Goal: Information Seeking & Learning: Understand process/instructions

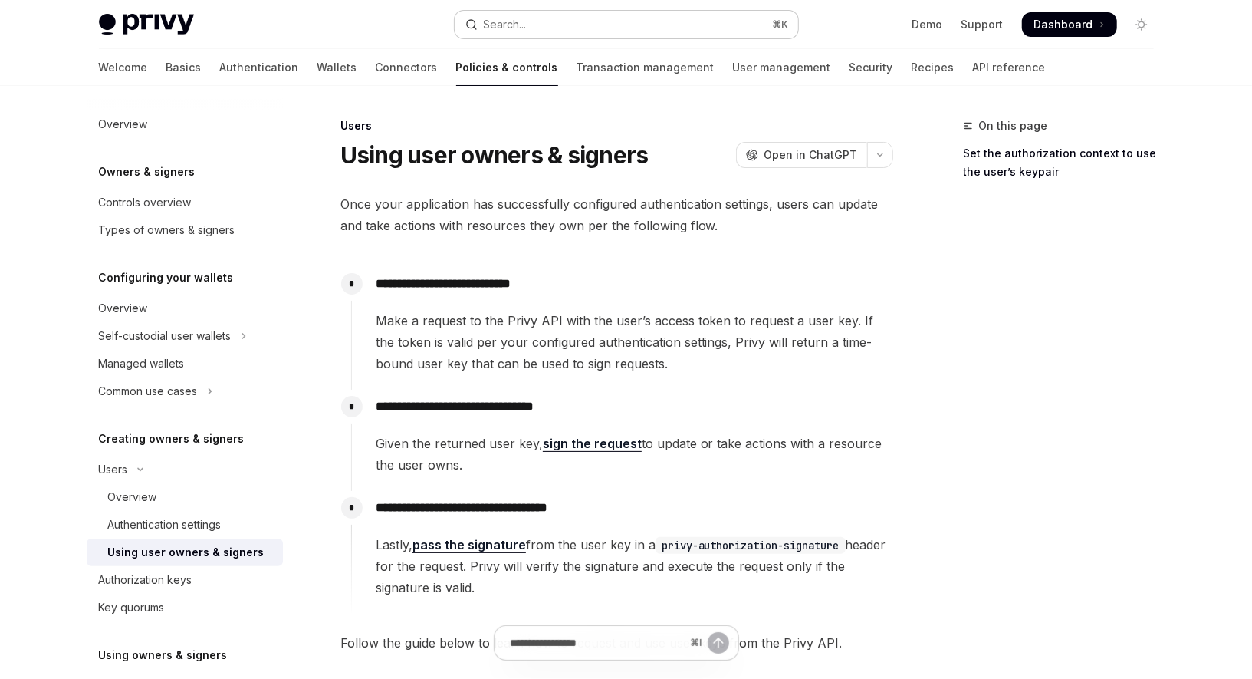
click at [508, 21] on div "Search..." at bounding box center [505, 24] width 43 height 18
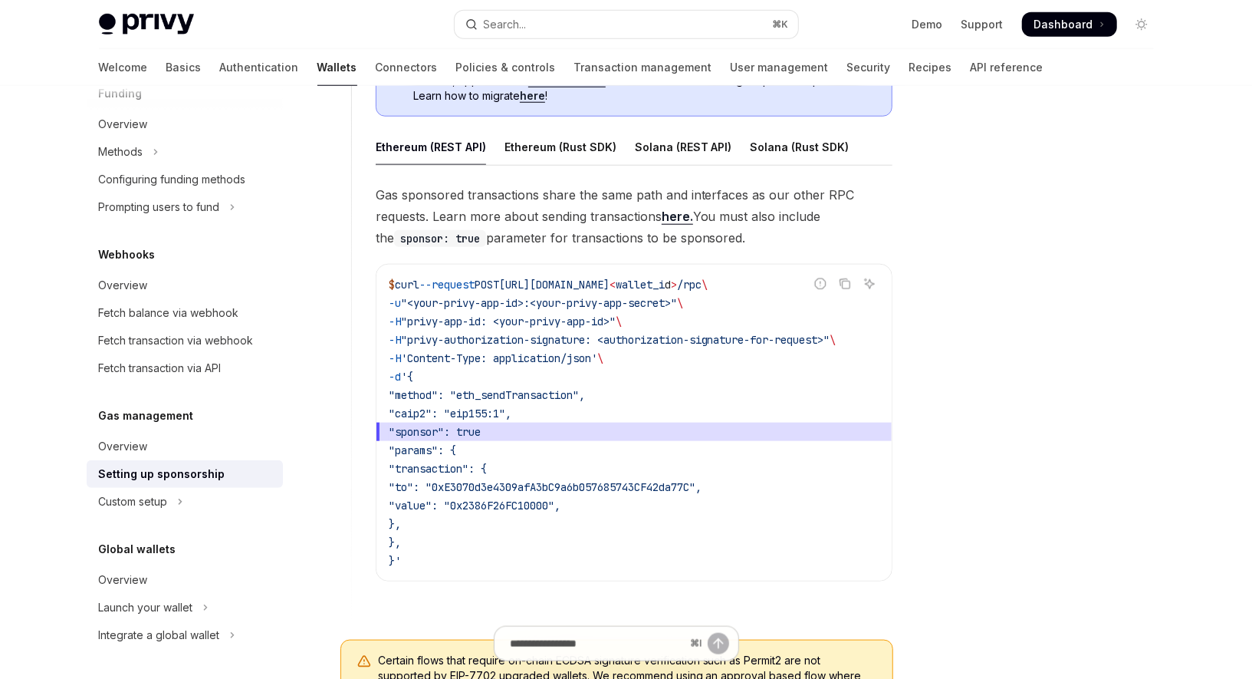
scroll to position [933, 0]
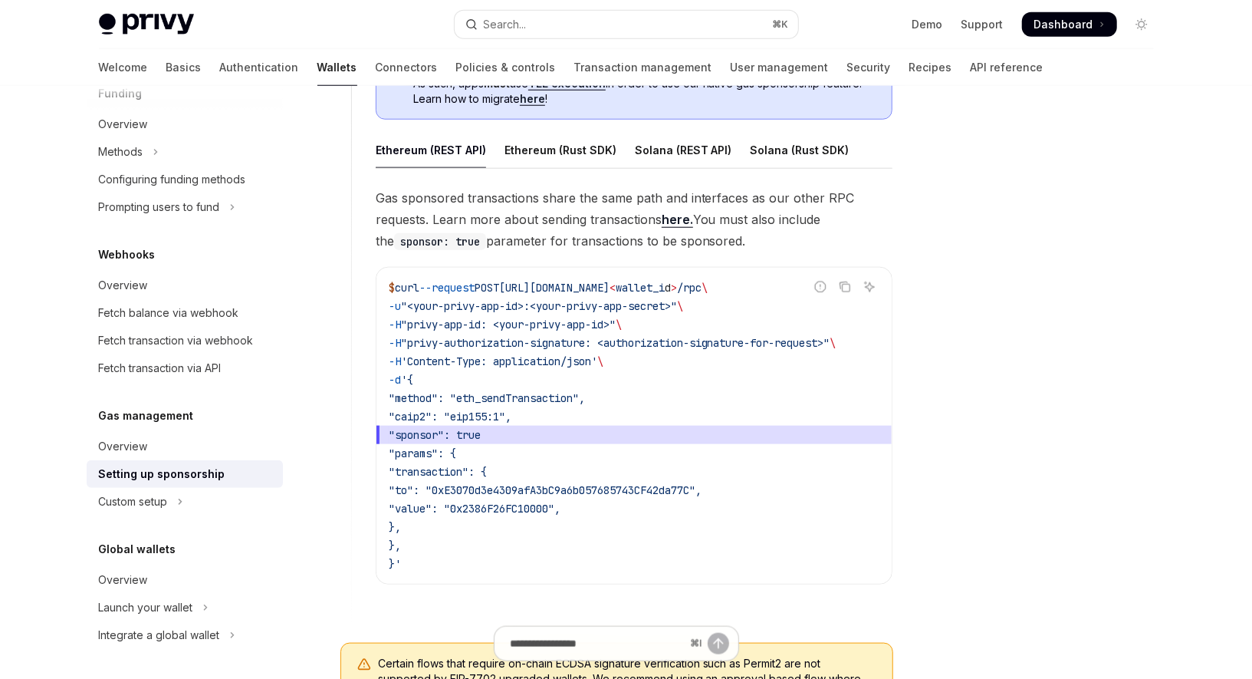
drag, startPoint x: 501, startPoint y: 571, endPoint x: 364, endPoint y: 183, distance: 410.6
click at [364, 183] on div "**********" at bounding box center [622, 291] width 542 height 633
copy div "Gas sponsored transactions share the same path and interfaces as our other RPC …"
type textarea "*"
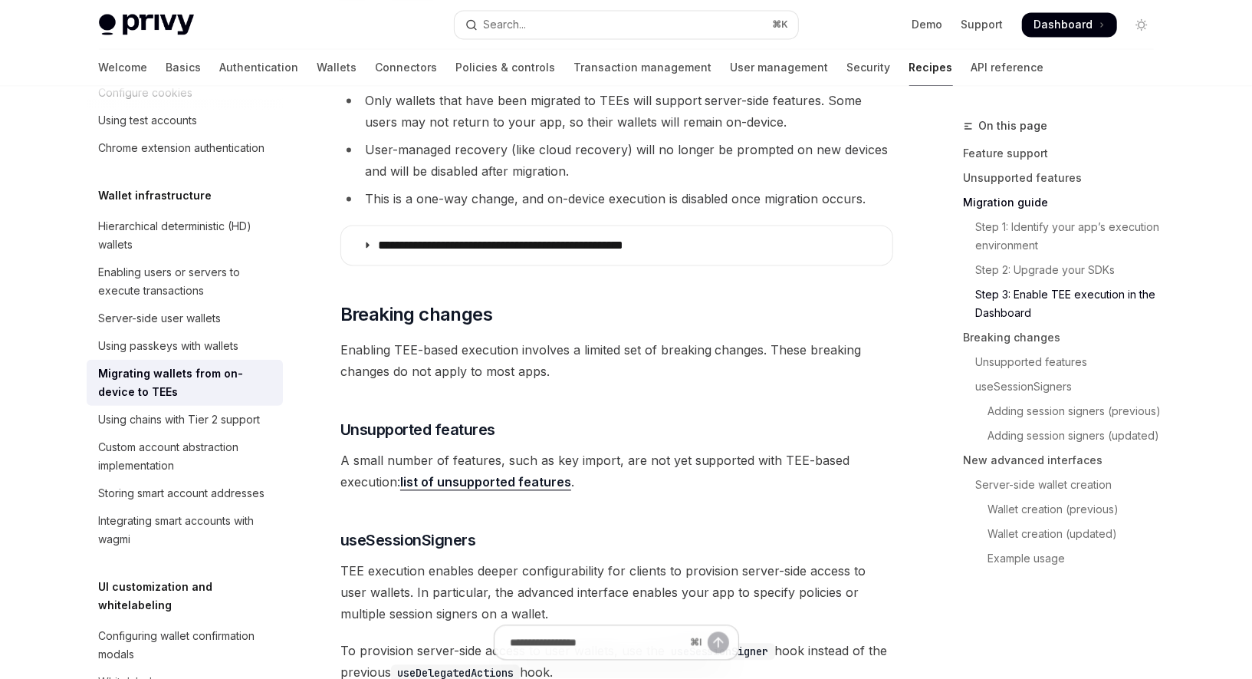
scroll to position [1957, 0]
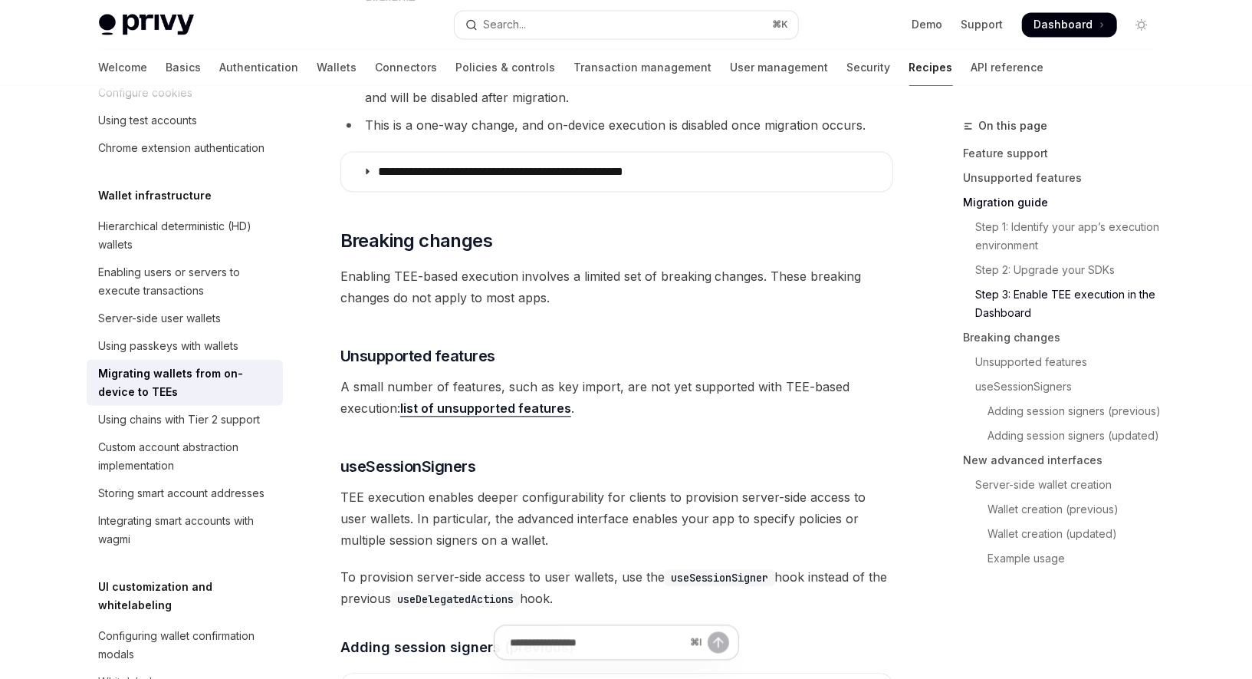
type textarea "*"
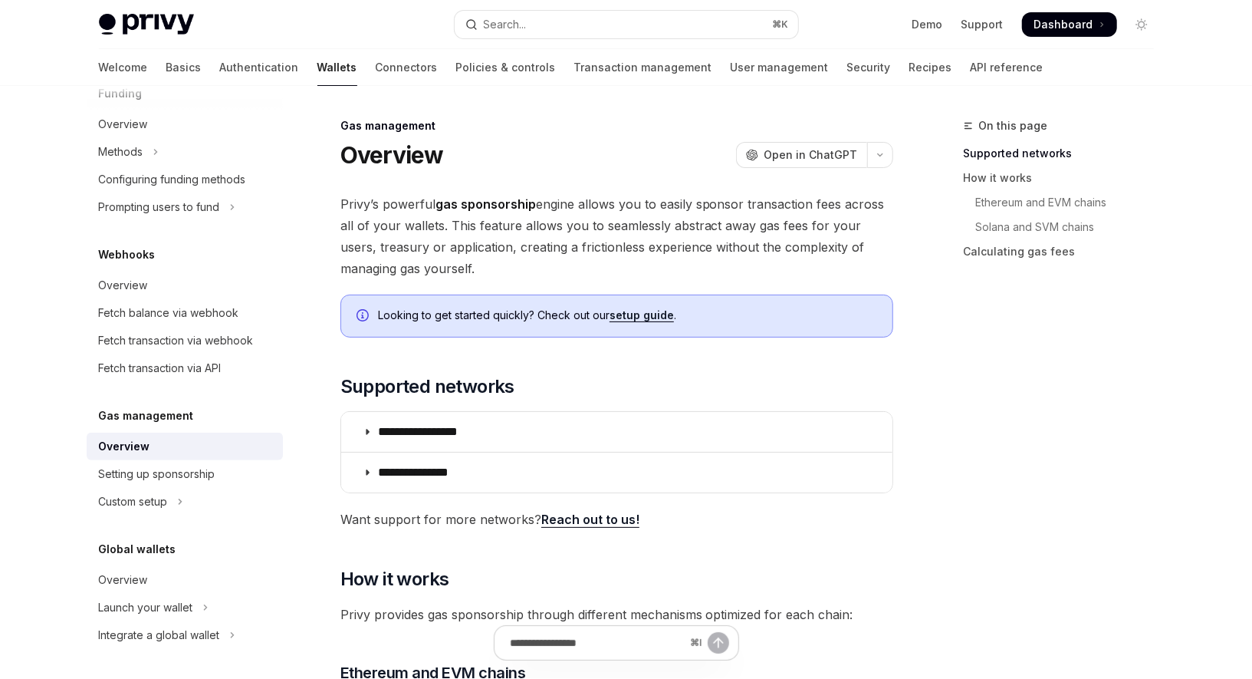
click at [663, 310] on link "setup guide" at bounding box center [642, 315] width 64 height 14
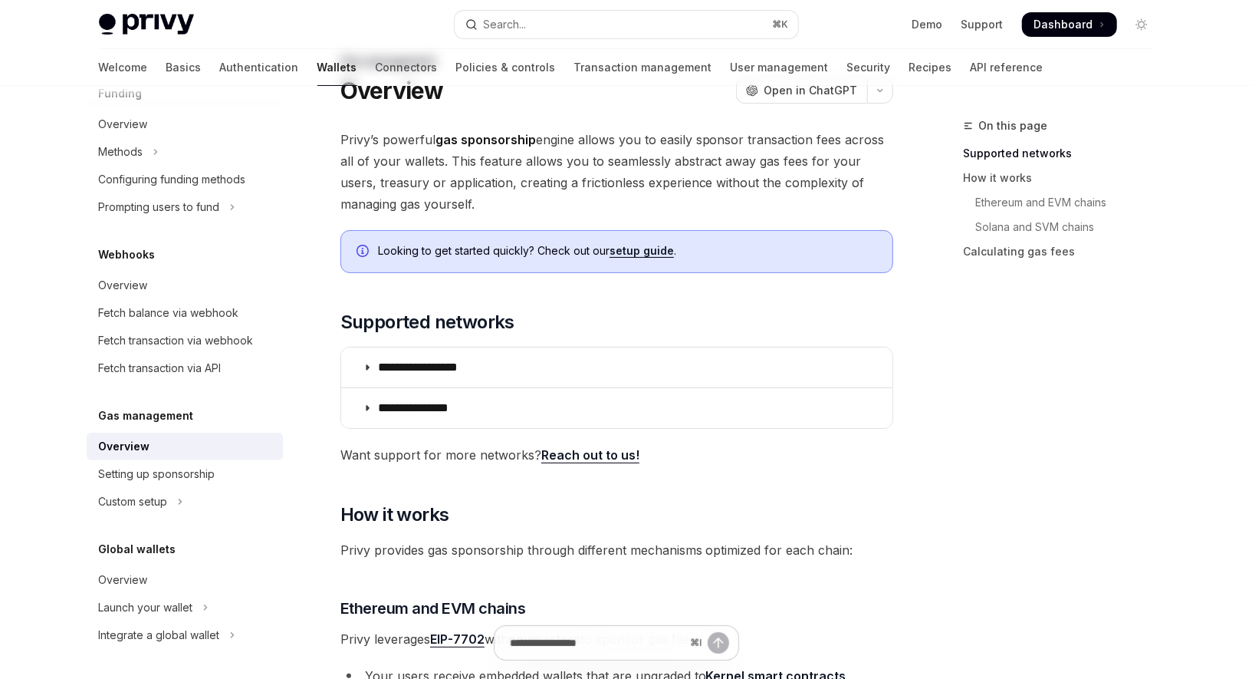
scroll to position [70, 0]
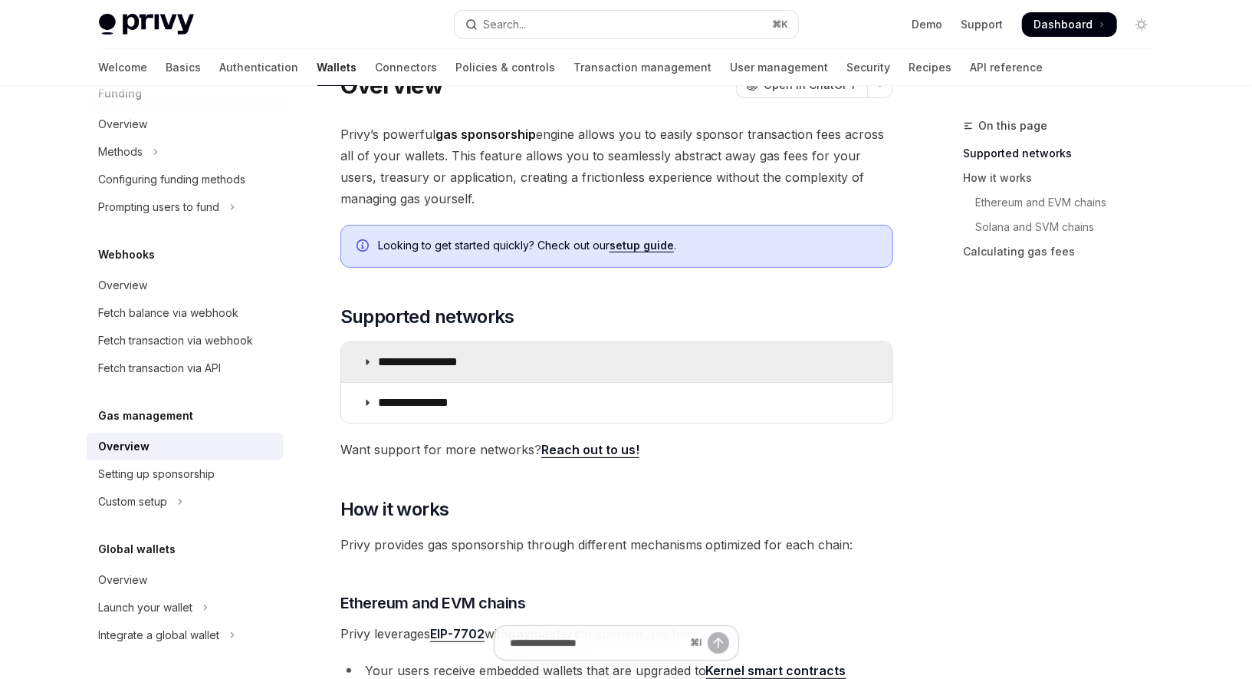
click at [464, 350] on summary "**********" at bounding box center [616, 362] width 551 height 40
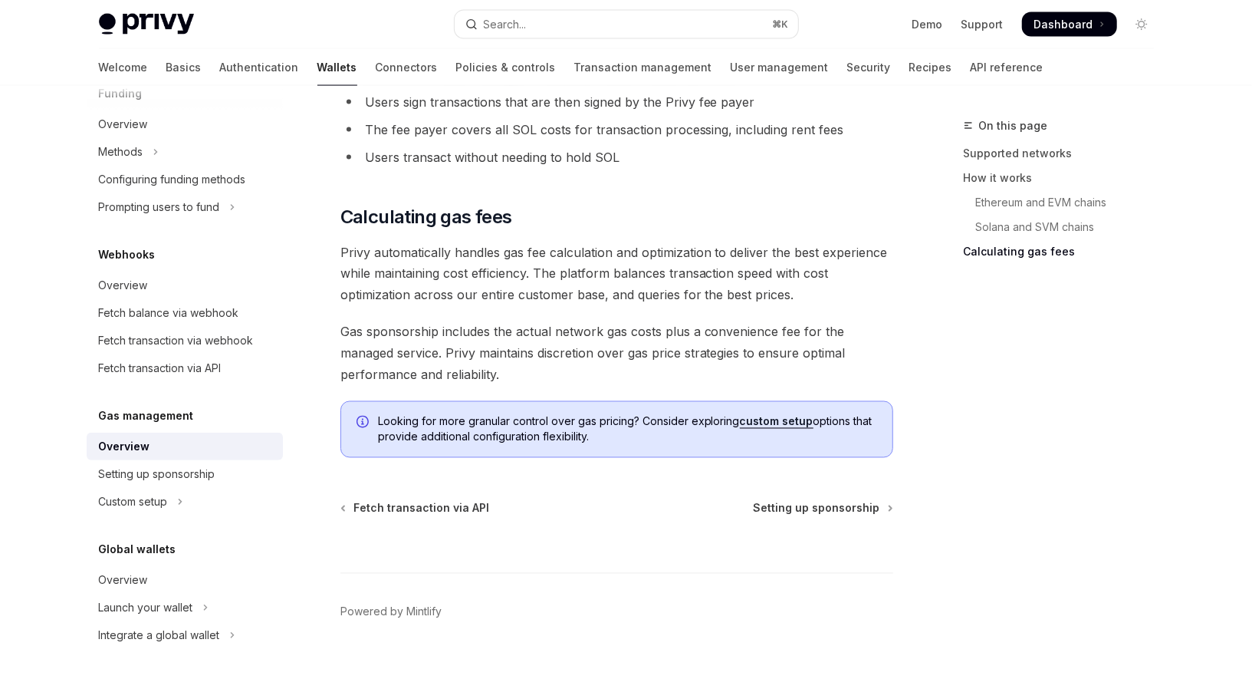
scroll to position [1608, 0]
click at [798, 499] on span "Setting up sponsorship" at bounding box center [817, 506] width 127 height 15
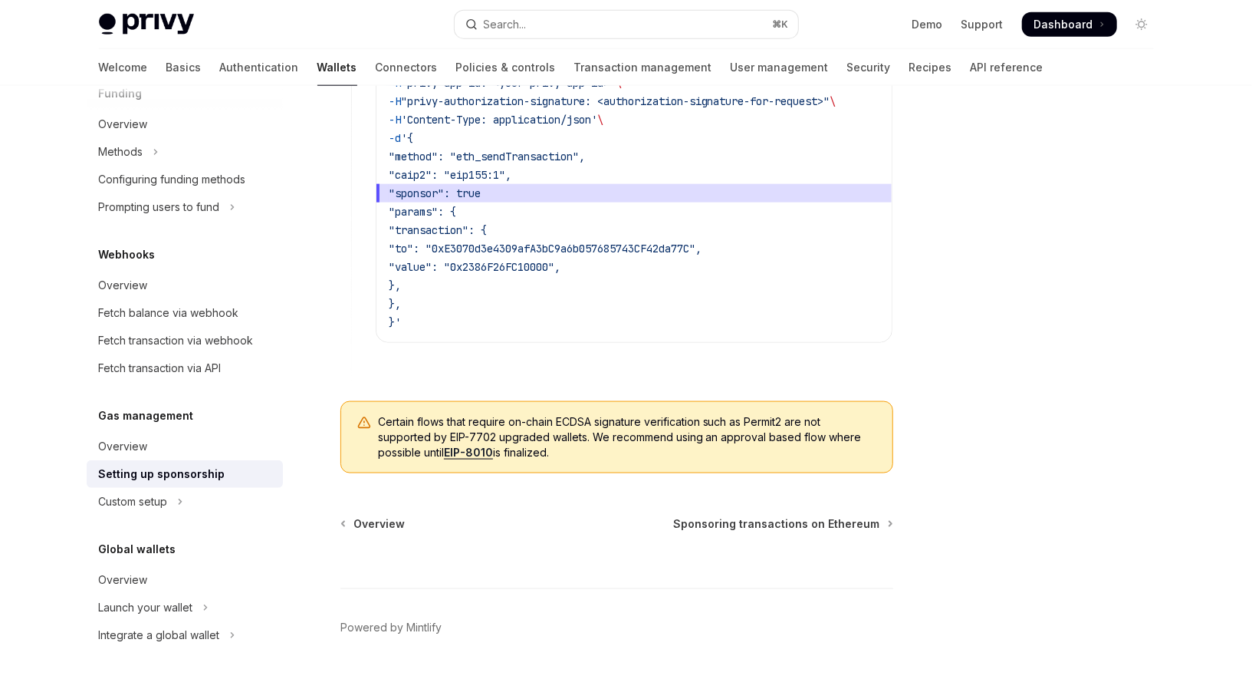
scroll to position [1219, 0]
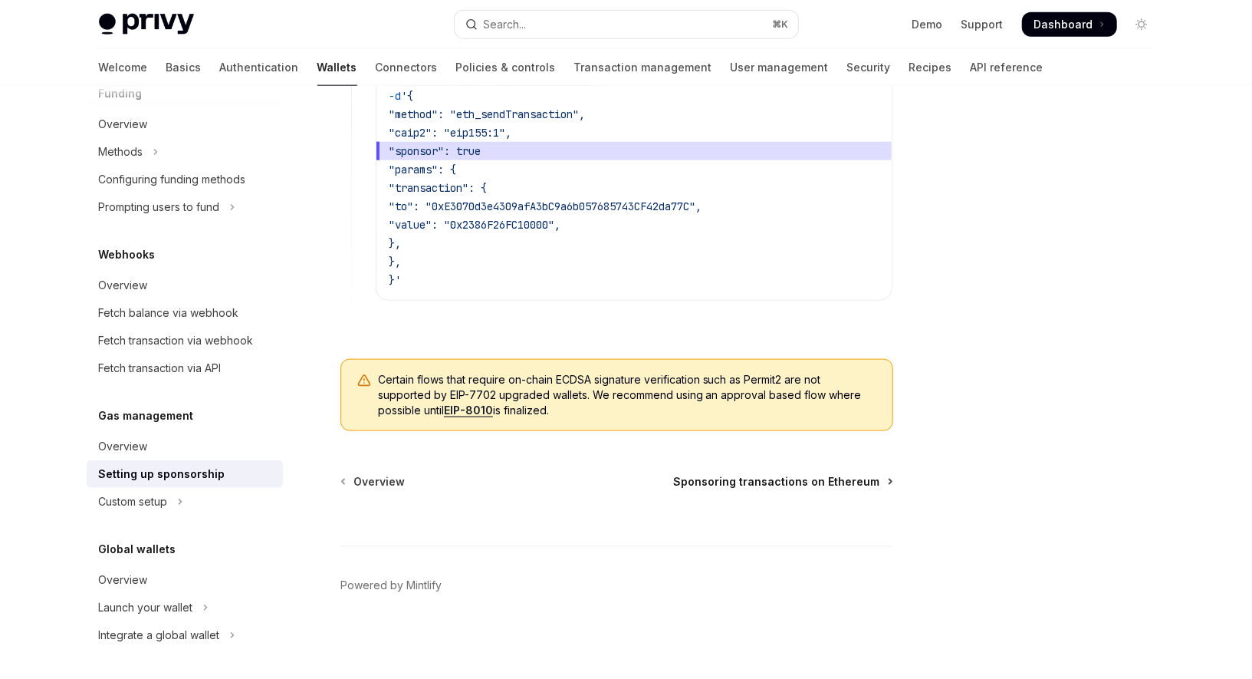
click at [701, 481] on span "Sponsoring transactions on Ethereum" at bounding box center [777, 481] width 206 height 15
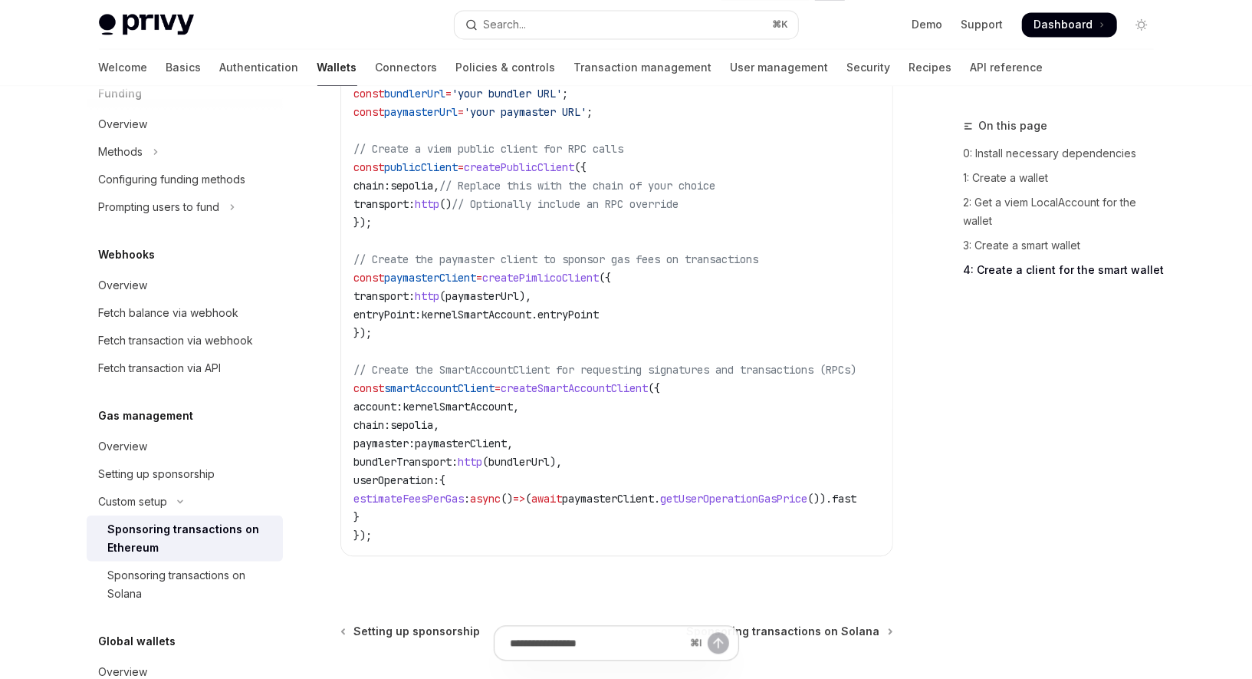
scroll to position [2189, 0]
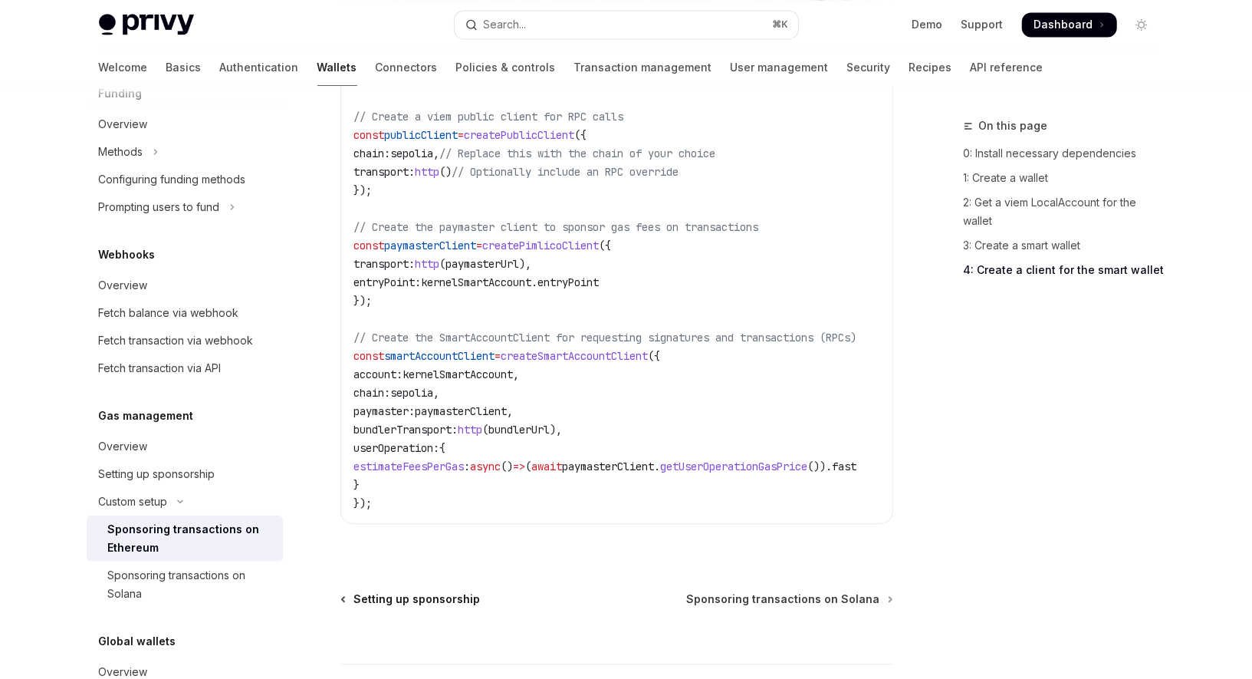
click at [396, 599] on span "Setting up sponsorship" at bounding box center [417, 598] width 127 height 15
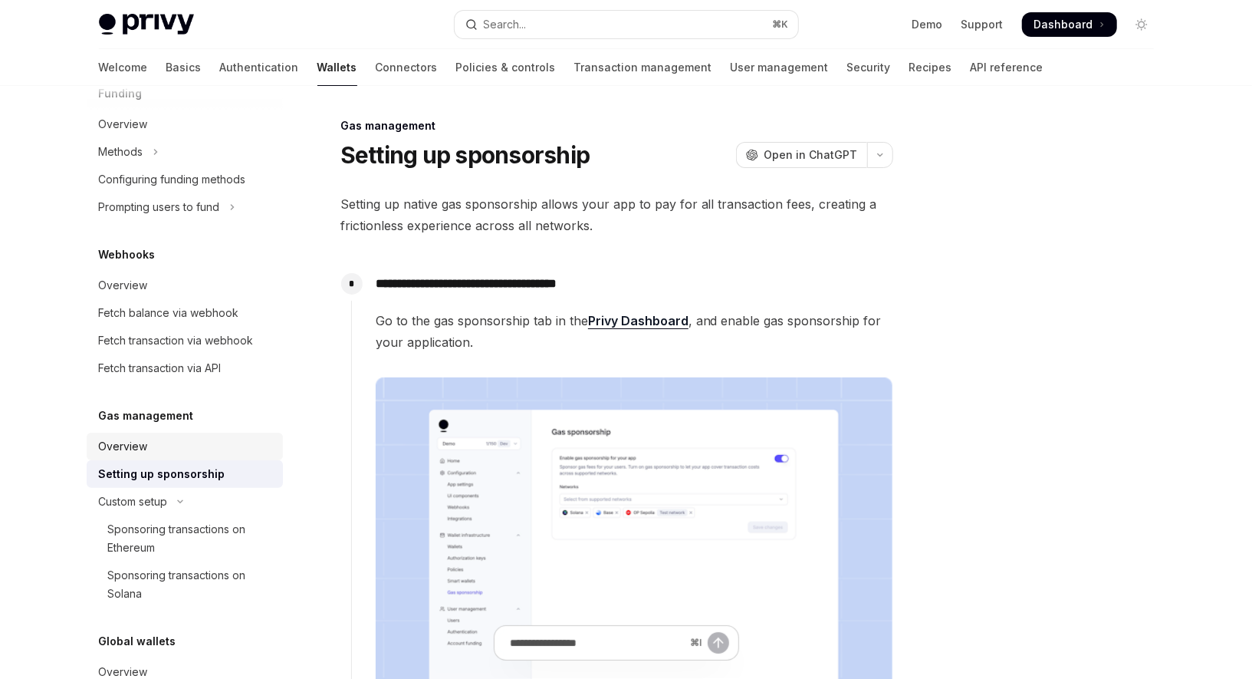
click at [150, 450] on div "Overview" at bounding box center [186, 446] width 175 height 18
type textarea "*"
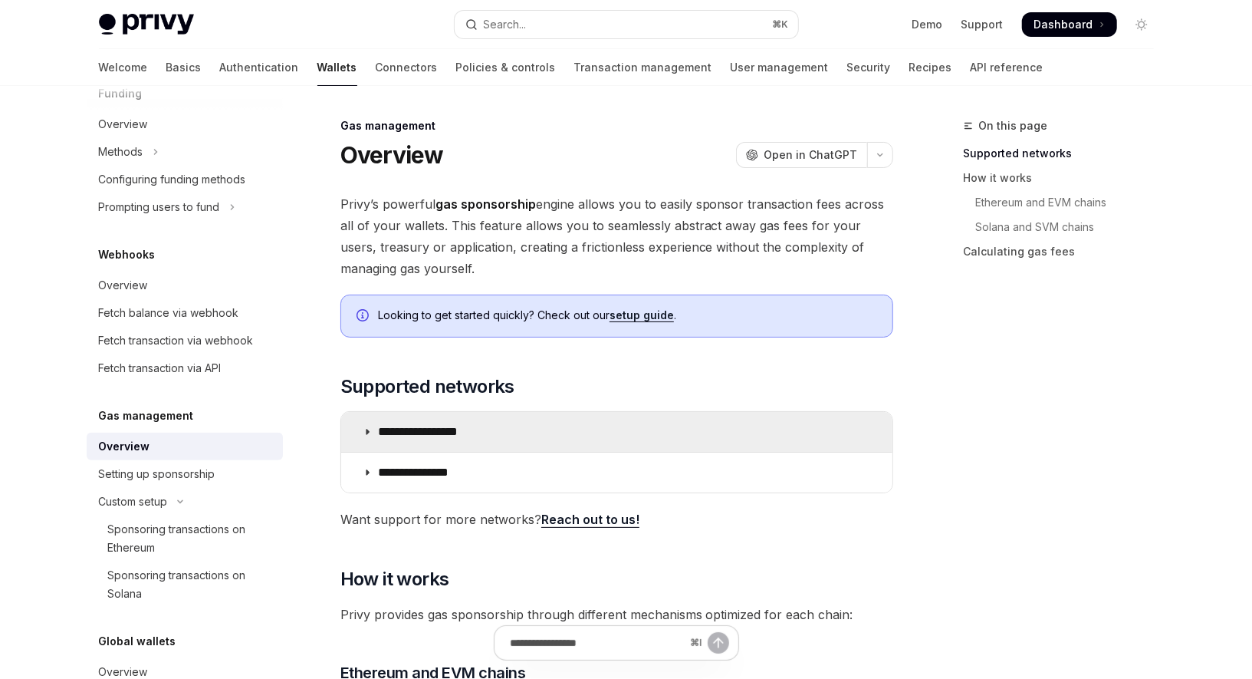
click at [557, 420] on summary "**********" at bounding box center [616, 432] width 551 height 40
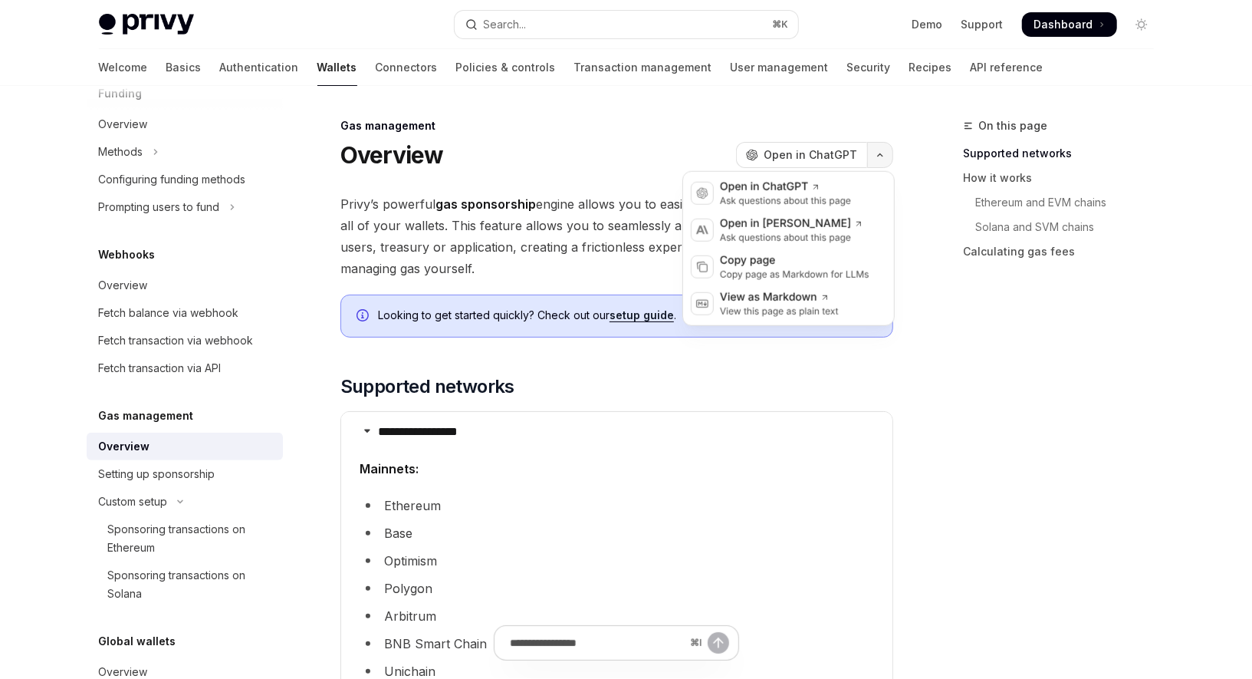
click at [880, 155] on icon "button" at bounding box center [880, 155] width 5 height 2
click at [809, 260] on div "Copy page" at bounding box center [795, 260] width 150 height 15
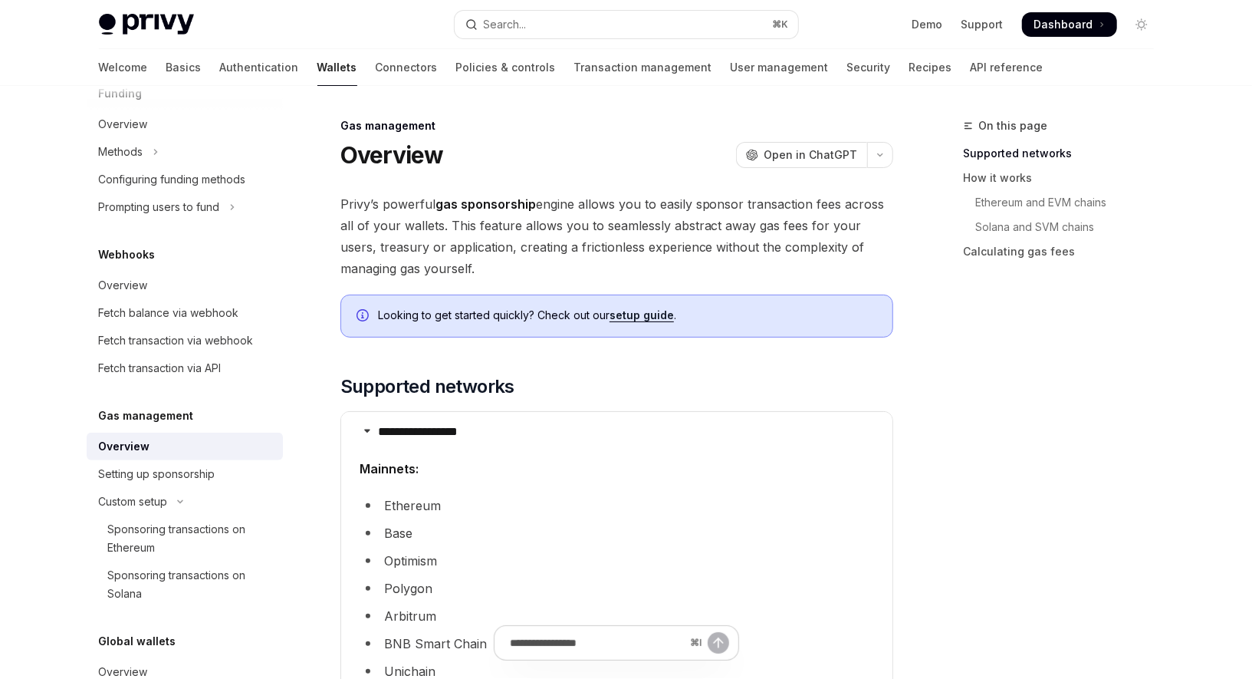
type textarea "*"
